Goal: Information Seeking & Learning: Learn about a topic

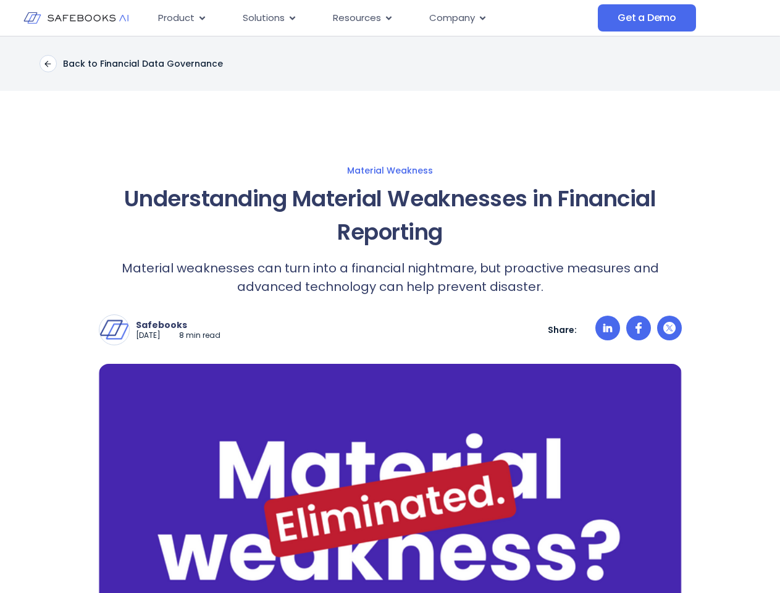
click at [390, 297] on div "Safebooks [DATE] 8 min read Safebooks Safebooks AI - the Financial Data Governa…" at bounding box center [390, 320] width 583 height 49
click at [373, 18] on span "Resources" at bounding box center [357, 18] width 48 height 14
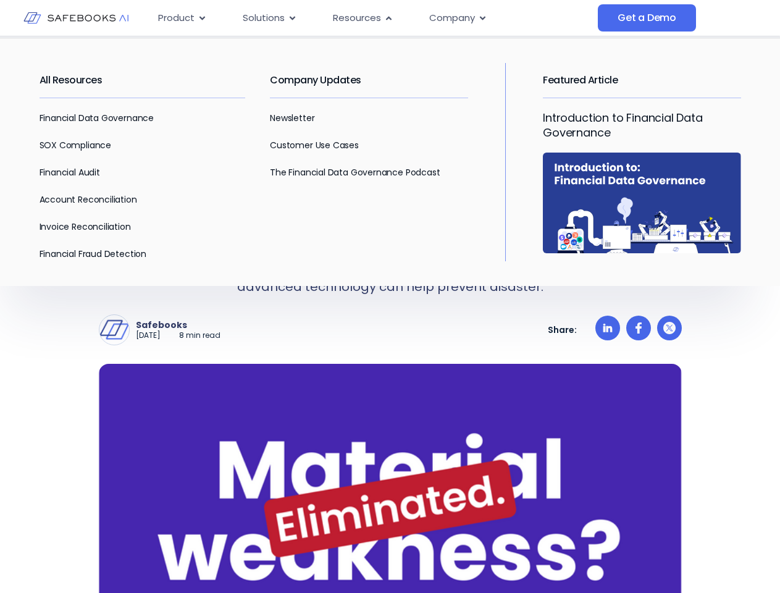
click at [182, 18] on span "Product" at bounding box center [176, 18] width 36 height 14
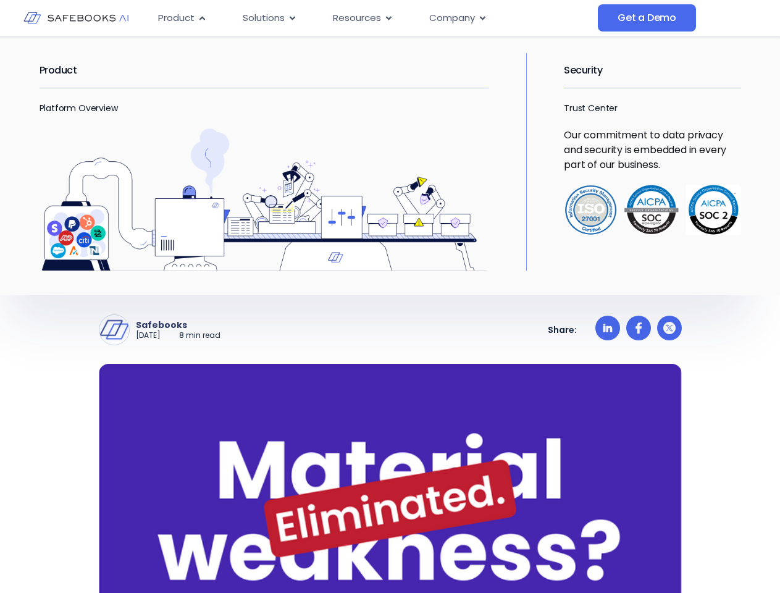
click at [269, 18] on span "Solutions" at bounding box center [264, 18] width 42 height 14
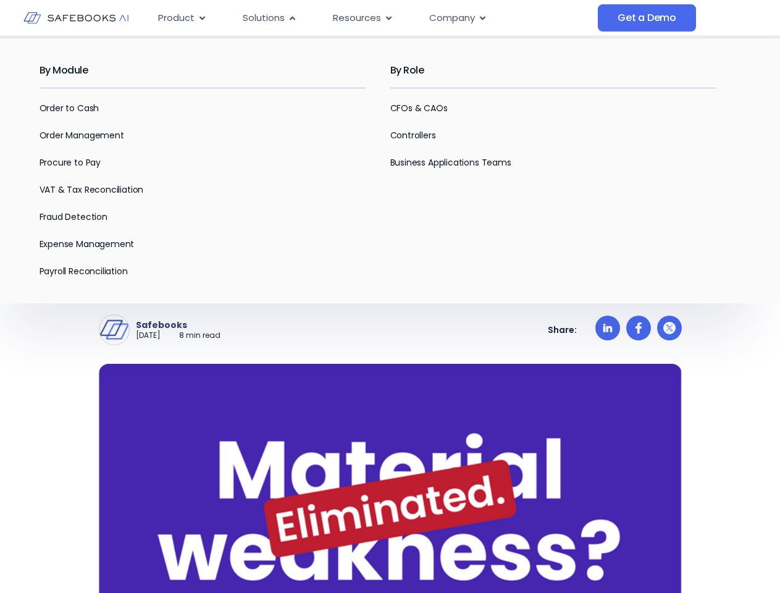
click at [362, 18] on span "Resources" at bounding box center [357, 18] width 48 height 14
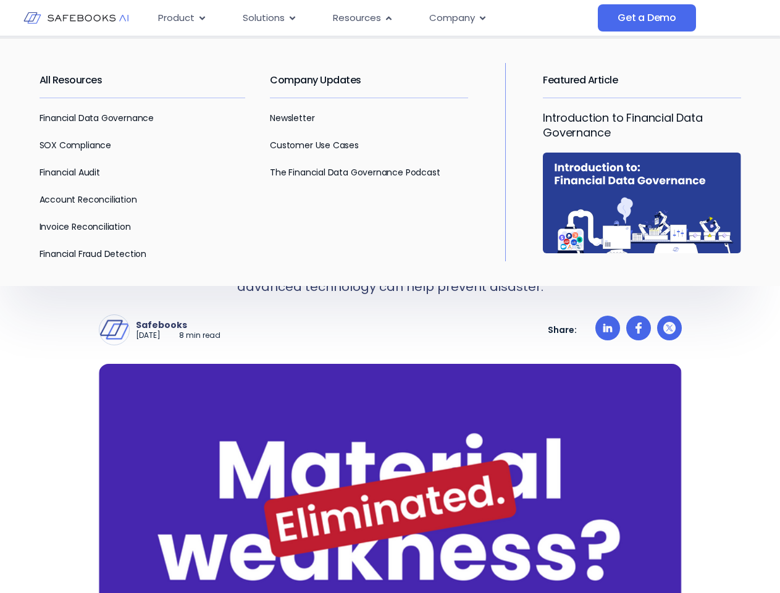
click at [457, 18] on span "Company" at bounding box center [452, 18] width 46 height 14
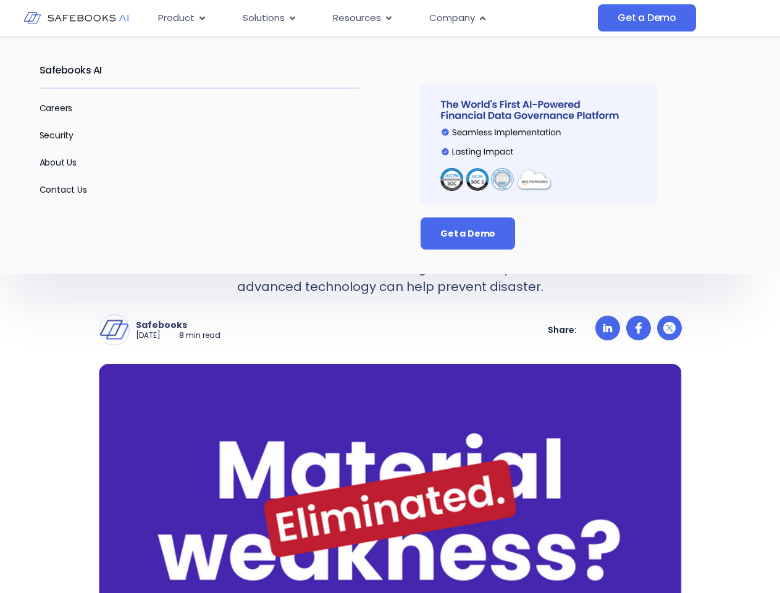
click at [390, 315] on div "Safebooks [DATE] 8 min read Safebooks Safebooks AI - the Financial Data Governa…" at bounding box center [390, 330] width 583 height 31
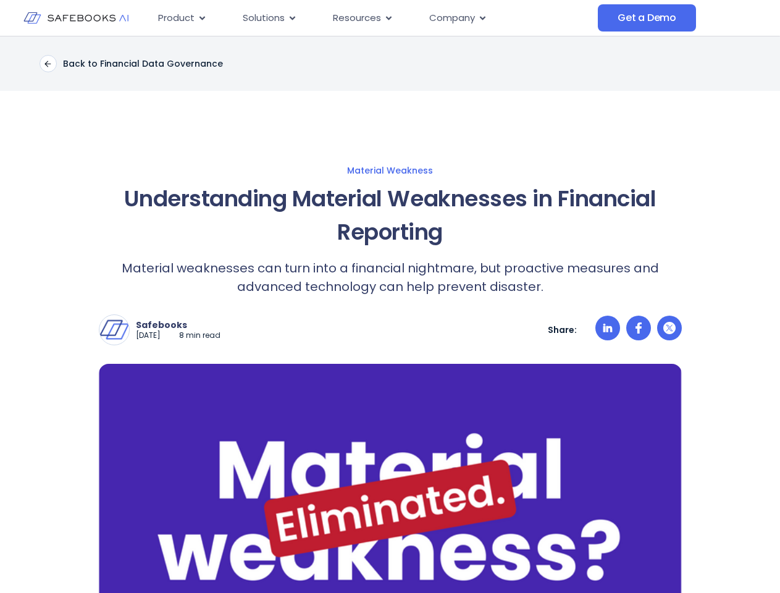
click at [114, 330] on img at bounding box center [114, 330] width 30 height 30
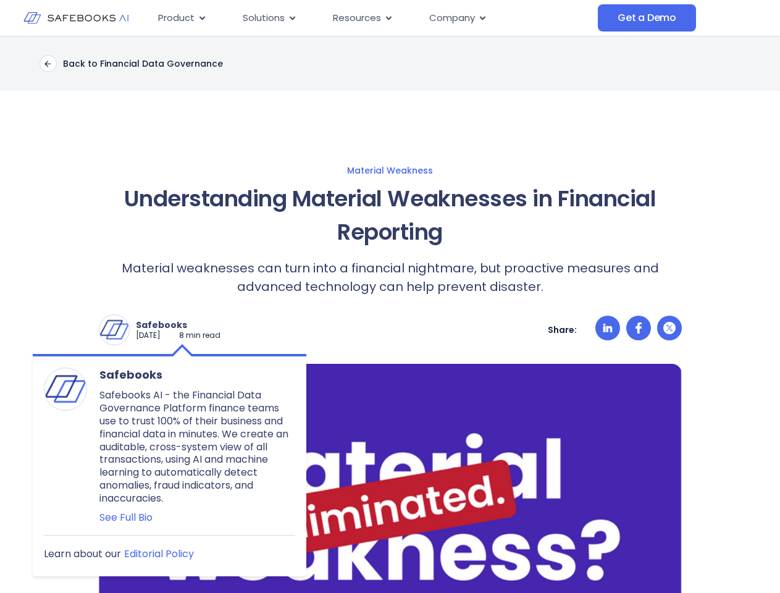
click at [188, 325] on p "Safebooks" at bounding box center [178, 324] width 85 height 11
click at [608, 330] on icon at bounding box center [607, 328] width 9 height 9
